Goal: Task Accomplishment & Management: Use online tool/utility

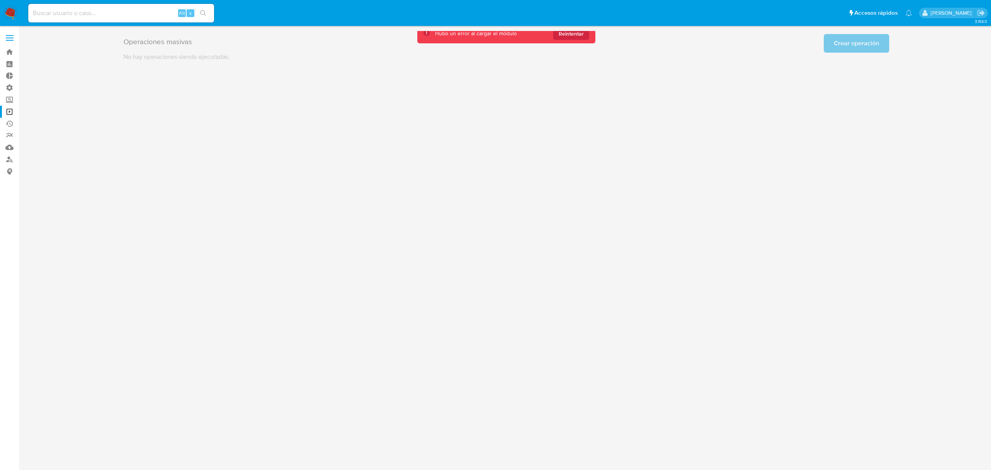
click at [7, 16] on img at bounding box center [10, 13] width 13 height 13
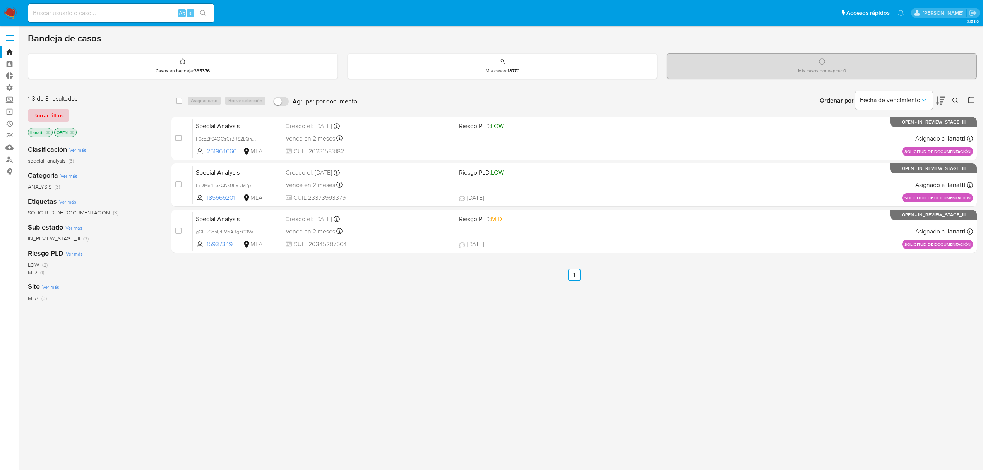
click at [50, 117] on span "Borrar filtros" at bounding box center [48, 115] width 31 height 11
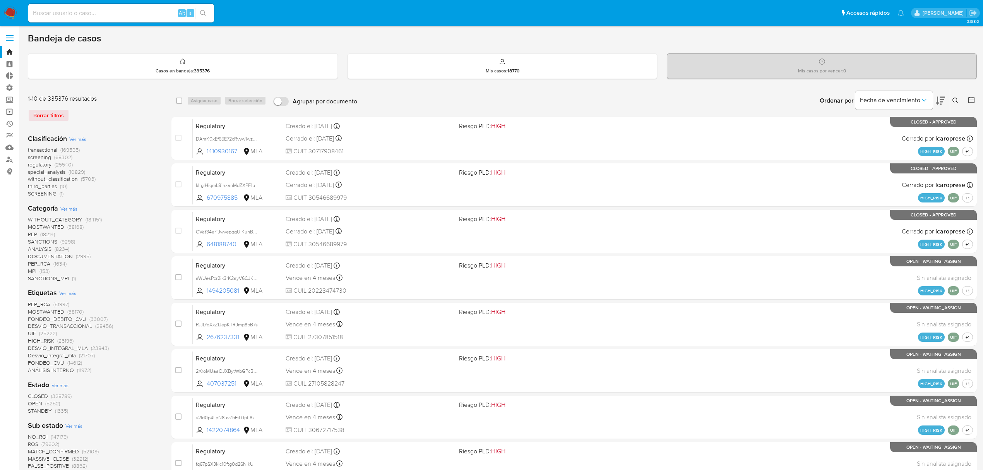
click at [7, 112] on link "Operaciones masivas" at bounding box center [46, 112] width 92 height 12
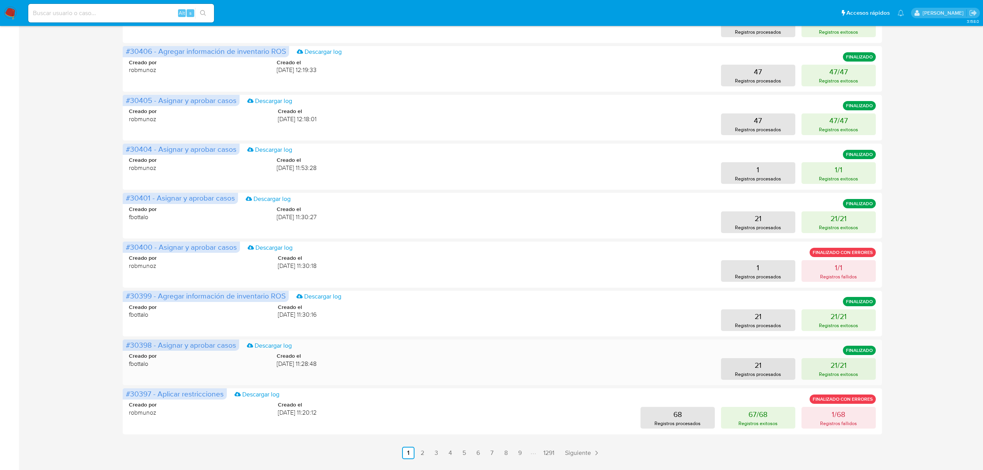
scroll to position [223, 0]
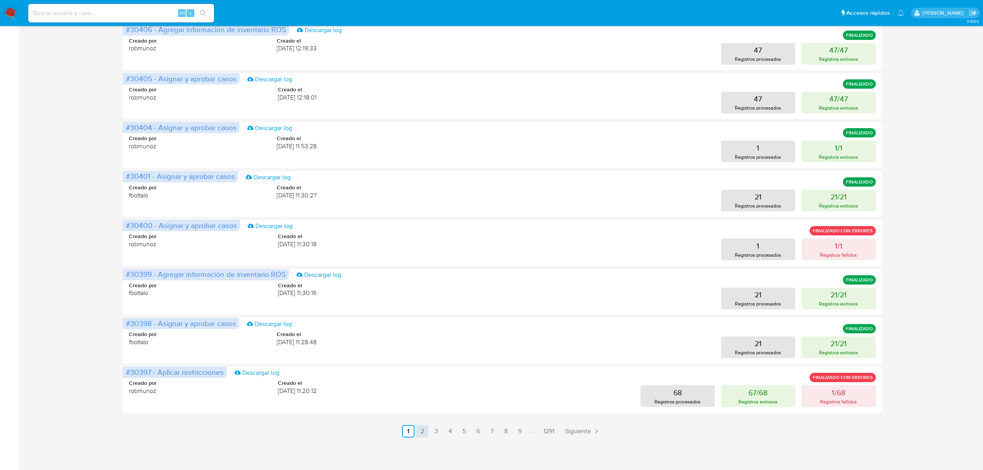
click at [422, 429] on link "2" at bounding box center [422, 431] width 12 height 12
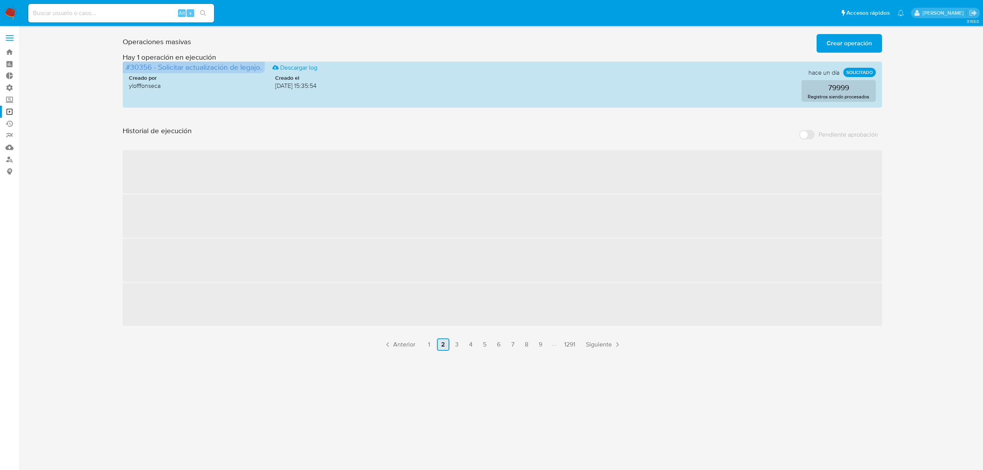
scroll to position [0, 0]
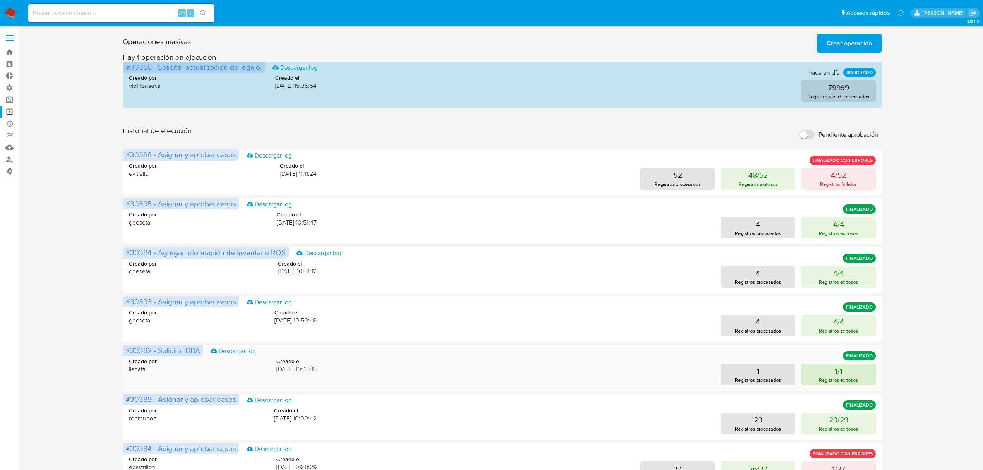
click at [841, 378] on p "Registros exitosos" at bounding box center [838, 379] width 39 height 7
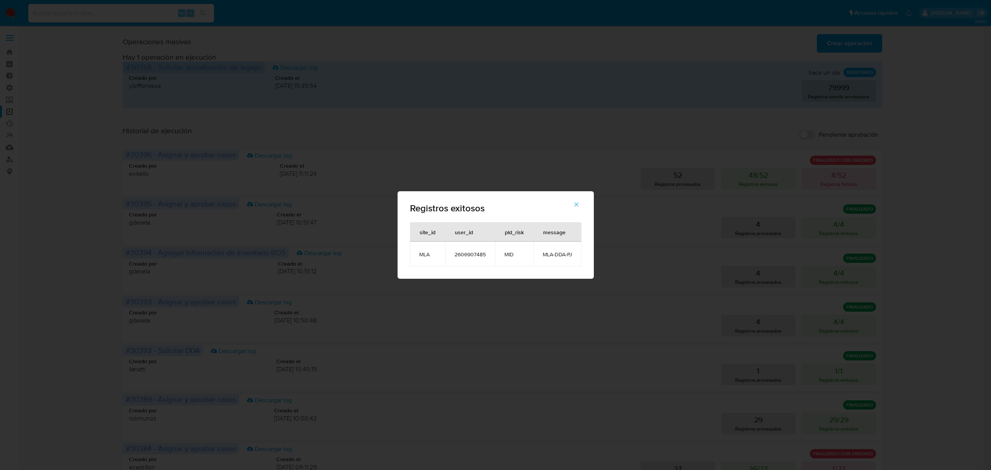
click at [287, 41] on div "Registros exitosos site_id user_id pld_risk message MLA 2606907485 MID MLA-DDA-…" at bounding box center [495, 235] width 991 height 470
click at [578, 206] on icon "button" at bounding box center [576, 204] width 7 height 7
